Goal: Information Seeking & Learning: Check status

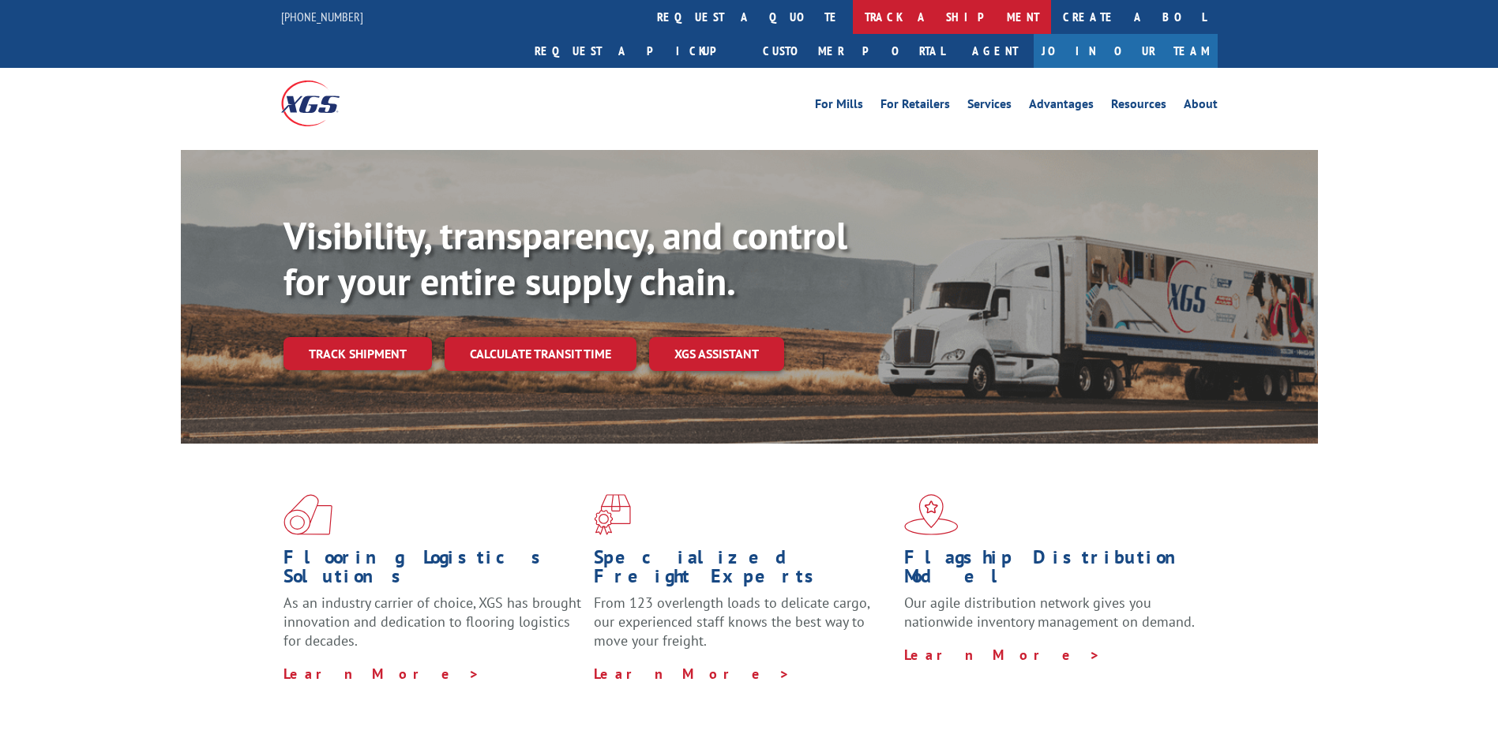
click at [853, 16] on link "track a shipment" at bounding box center [952, 17] width 198 height 34
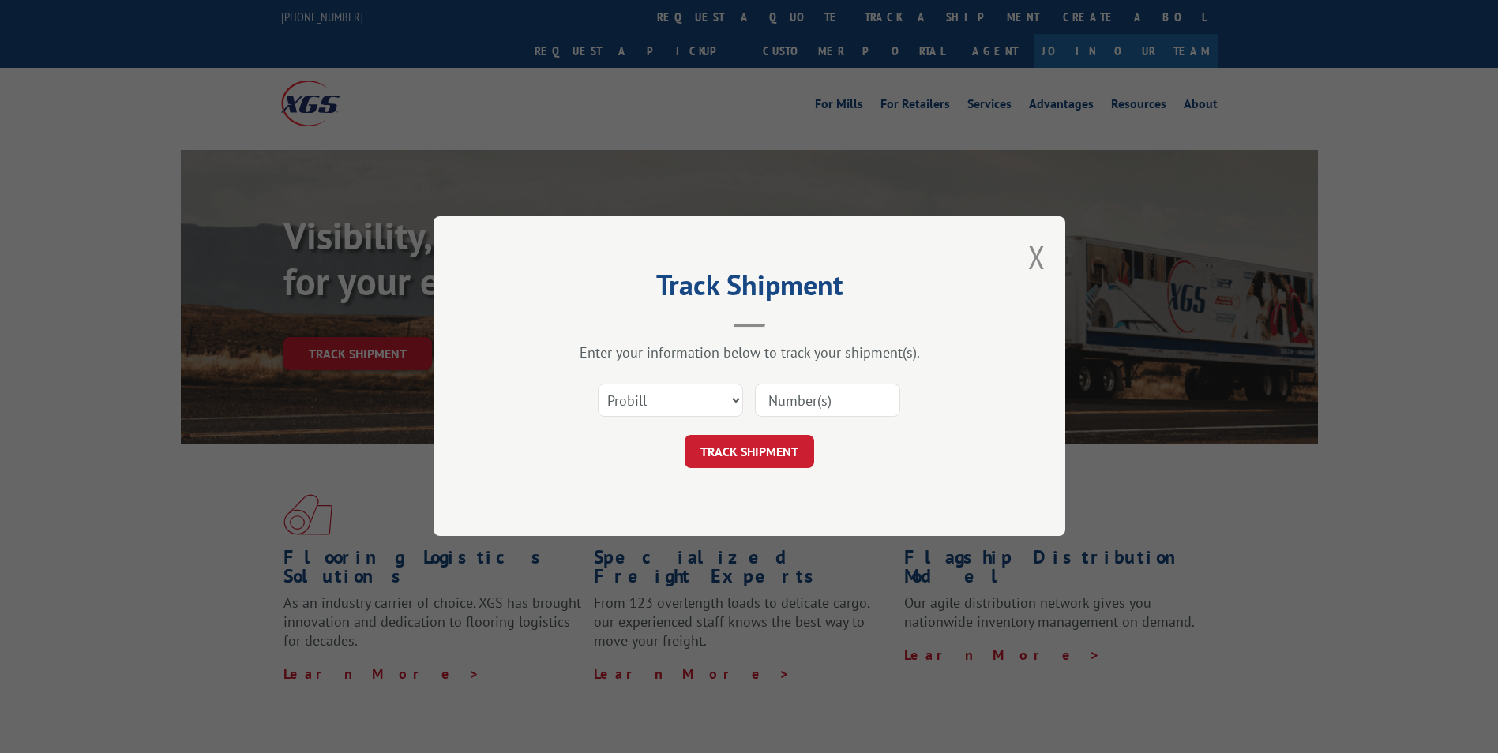
click at [773, 400] on input at bounding box center [827, 401] width 145 height 33
drag, startPoint x: 698, startPoint y: 404, endPoint x: 669, endPoint y: 415, distance: 31.2
click at [698, 404] on select "Select category... Probill BOL PO" at bounding box center [670, 401] width 145 height 33
select select "bol"
click at [598, 385] on select "Select category... Probill BOL PO" at bounding box center [670, 401] width 145 height 33
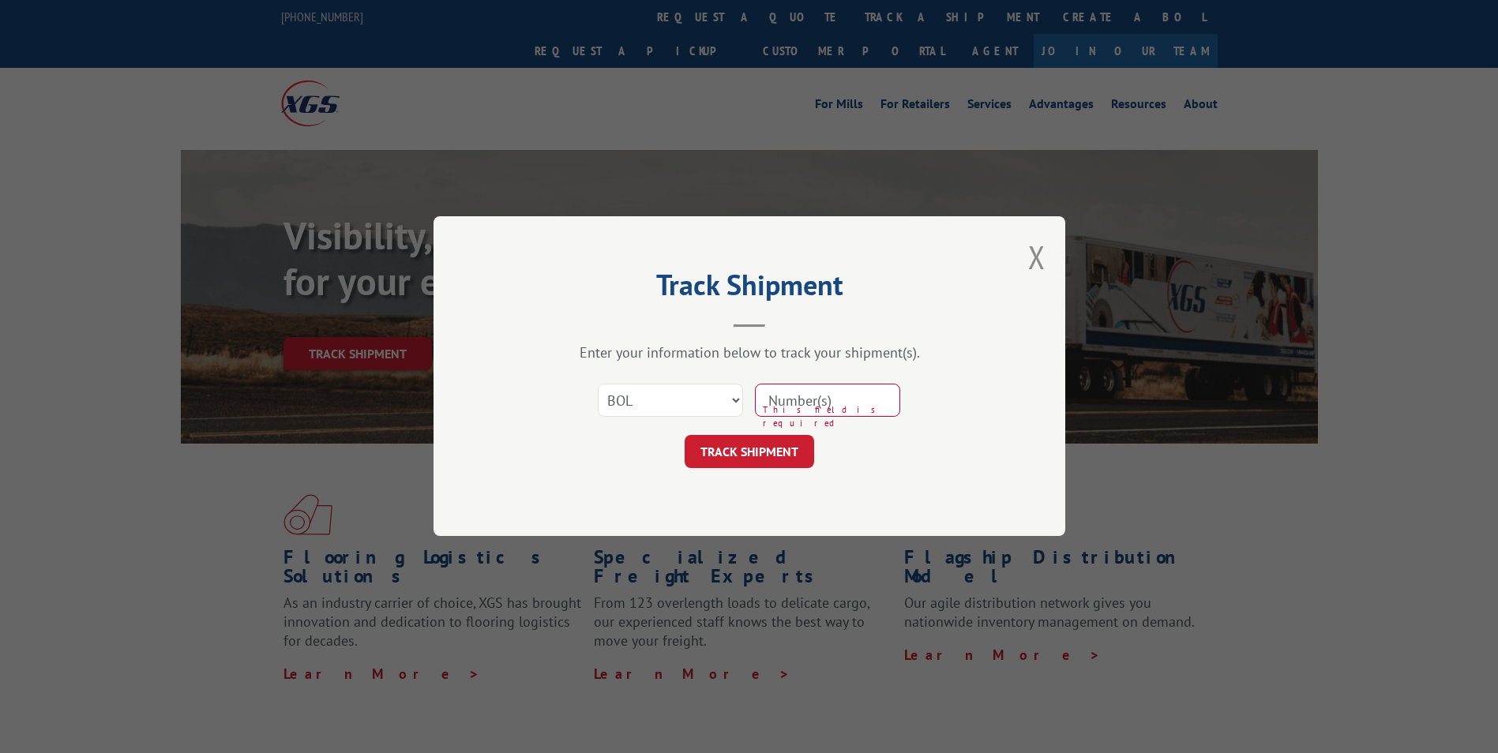
click at [808, 405] on input at bounding box center [827, 401] width 145 height 33
type input "505383"
click at [781, 442] on button "TRACK SHIPMENT" at bounding box center [749, 452] width 129 height 33
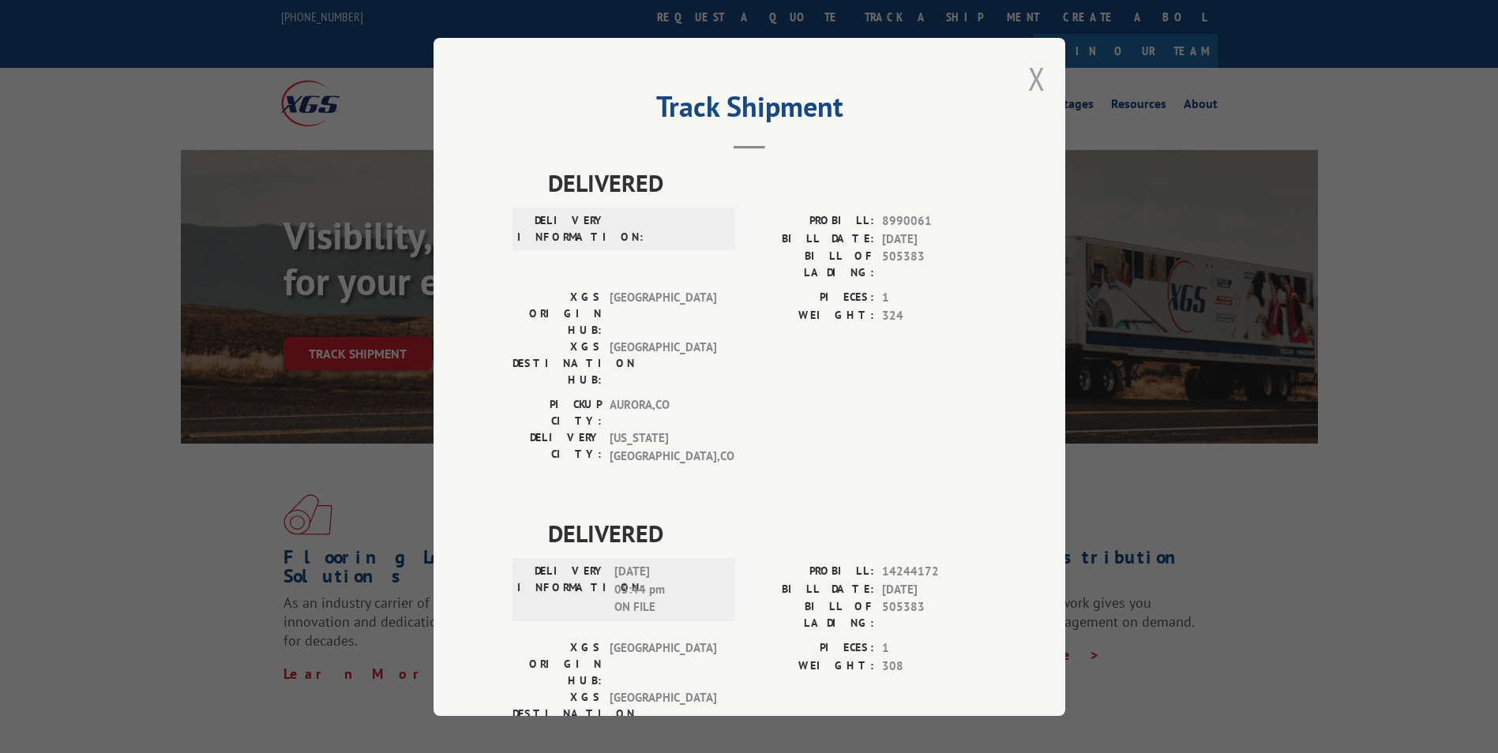
click at [1030, 85] on button "Close modal" at bounding box center [1036, 79] width 17 height 42
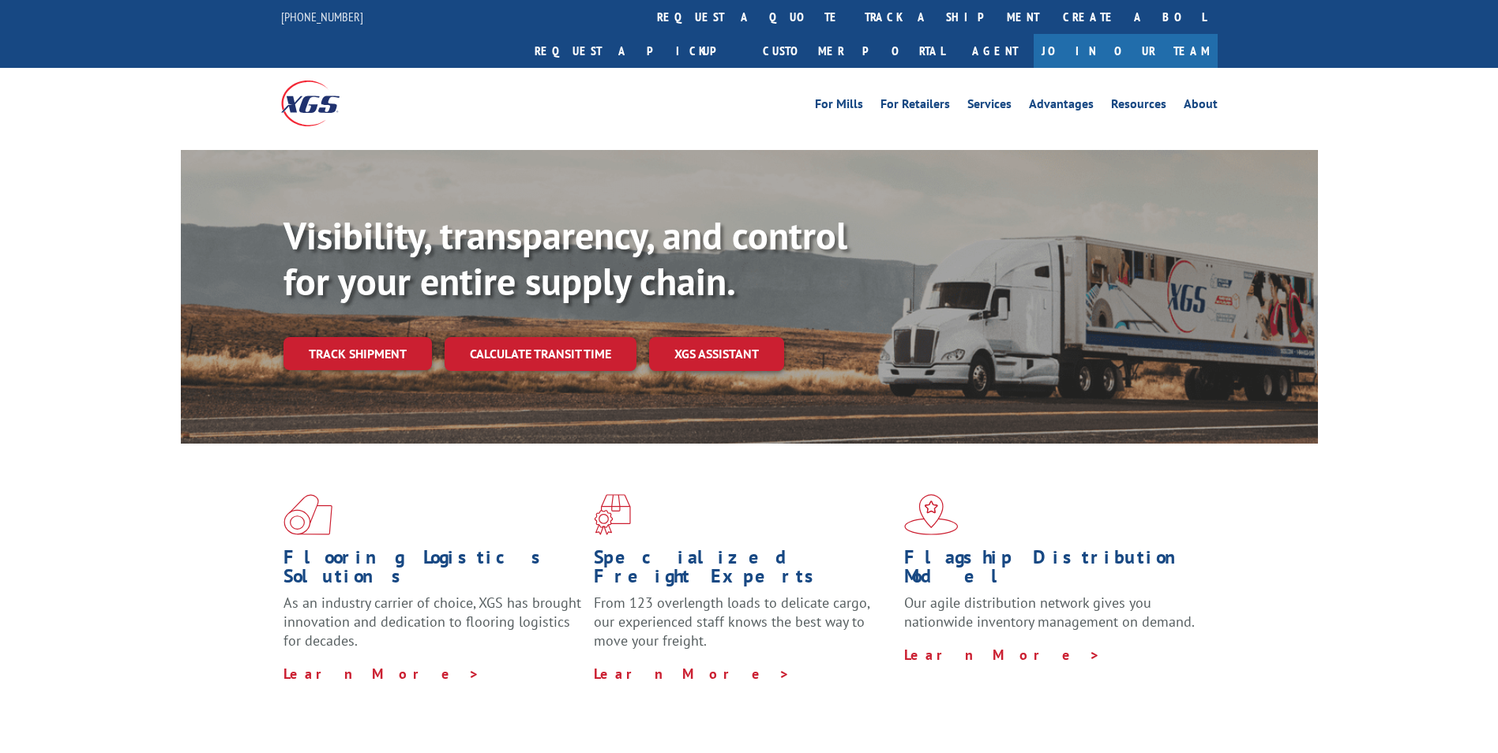
drag, startPoint x: 687, startPoint y: 20, endPoint x: 703, endPoint y: 28, distance: 18.0
click at [853, 20] on link "track a shipment" at bounding box center [952, 17] width 198 height 34
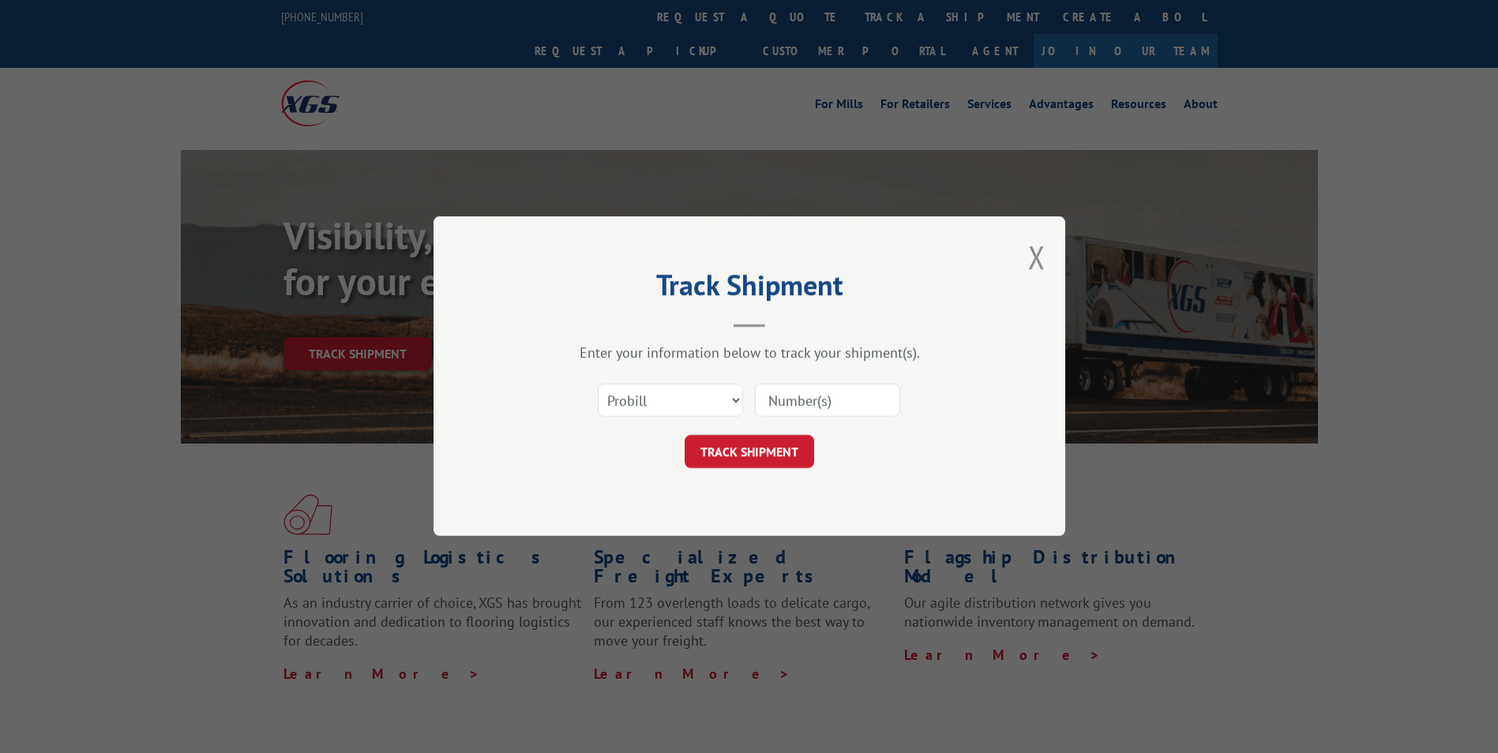
paste input "3342565"
type input "3342565"
drag, startPoint x: 735, startPoint y: 398, endPoint x: 722, endPoint y: 403, distance: 13.5
click at [735, 398] on select "Select category... Probill BOL PO" at bounding box center [670, 401] width 145 height 33
select select "bol"
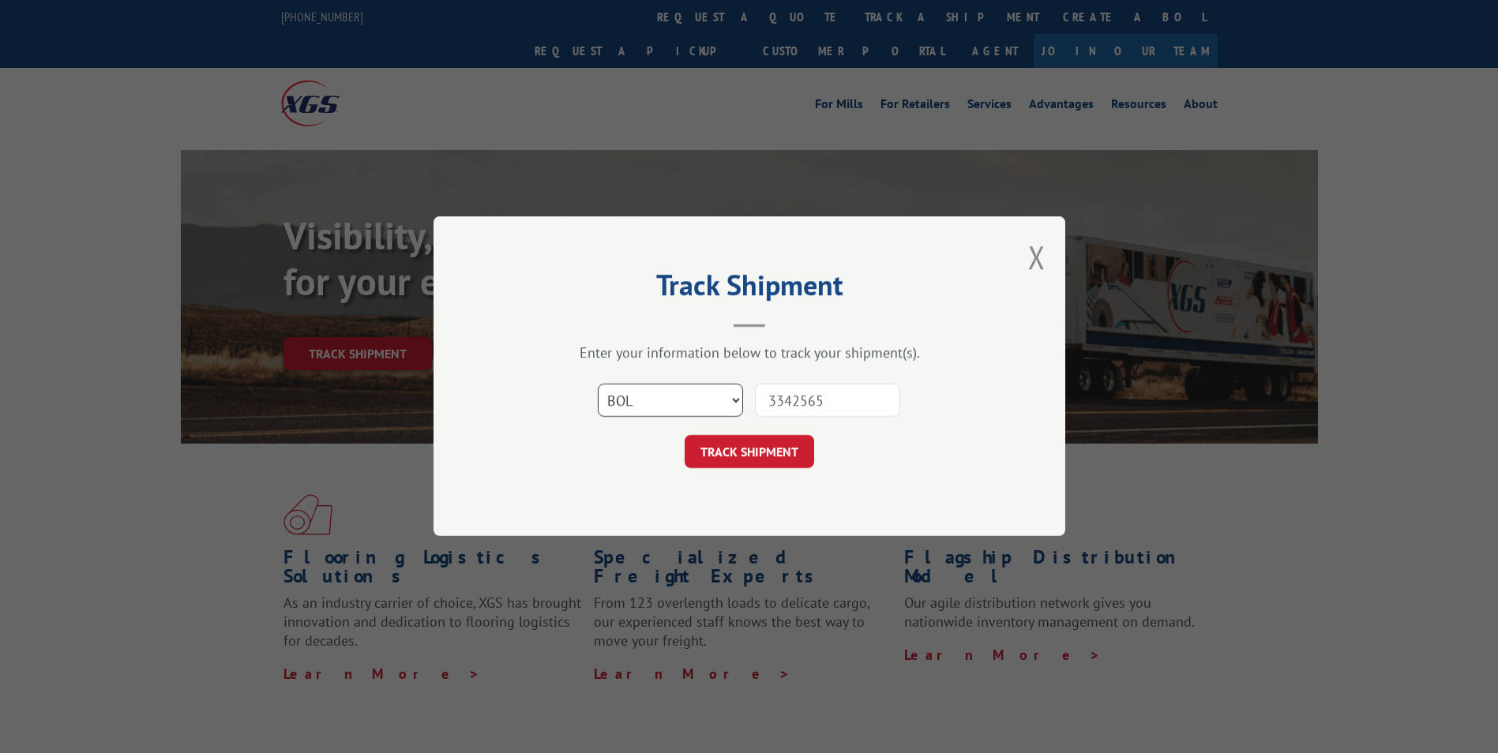
click at [598, 385] on select "Select category... Probill BOL PO" at bounding box center [670, 401] width 145 height 33
click at [719, 463] on button "TRACK SHIPMENT" at bounding box center [749, 452] width 129 height 33
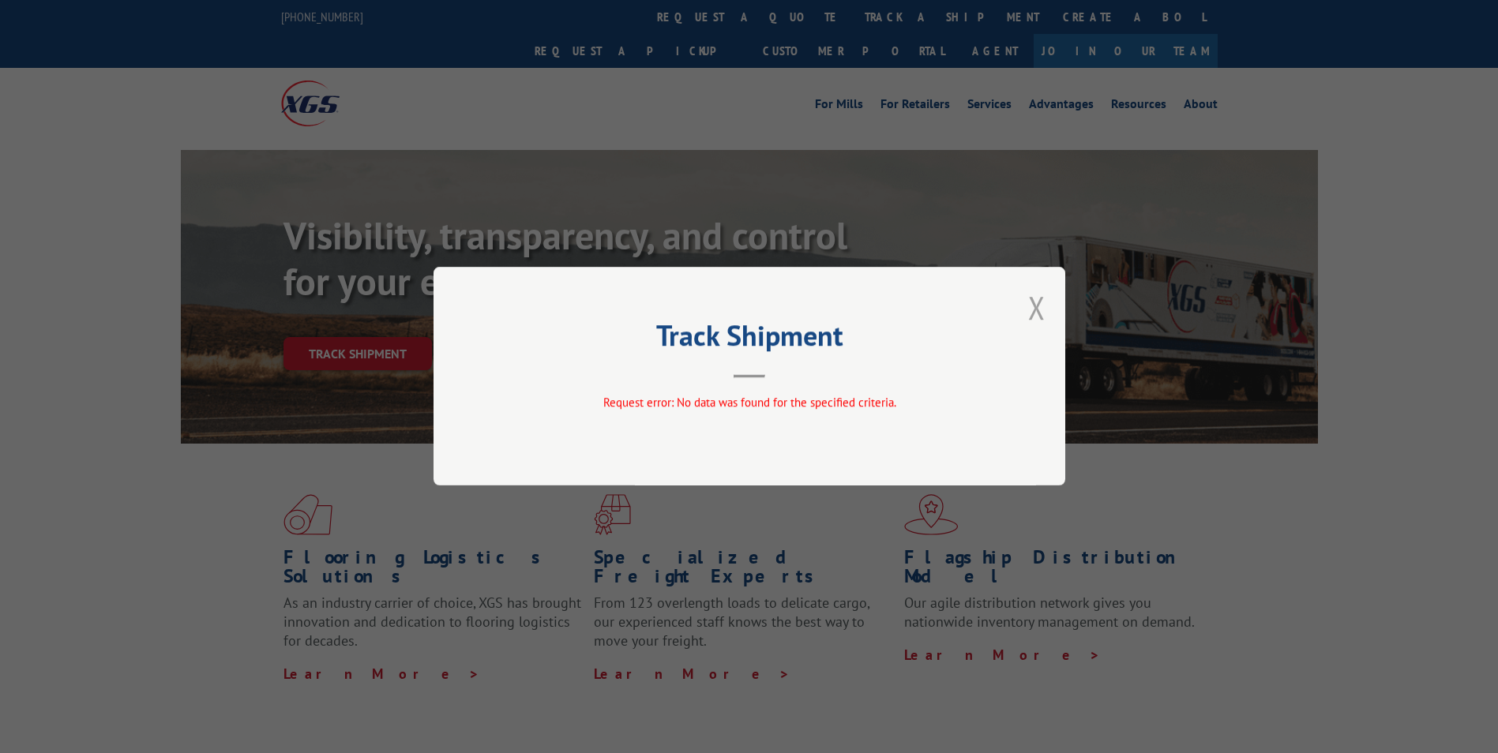
click at [1031, 308] on button "Close modal" at bounding box center [1036, 308] width 17 height 42
